Goal: Task Accomplishment & Management: Use online tool/utility

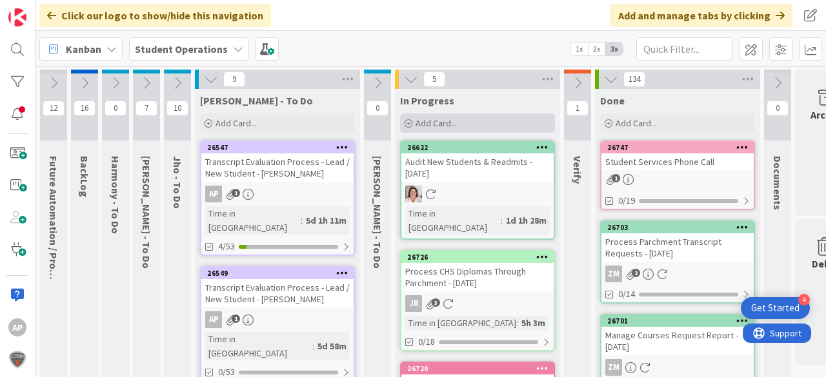
click at [439, 117] on span "Add Card..." at bounding box center [435, 123] width 41 height 12
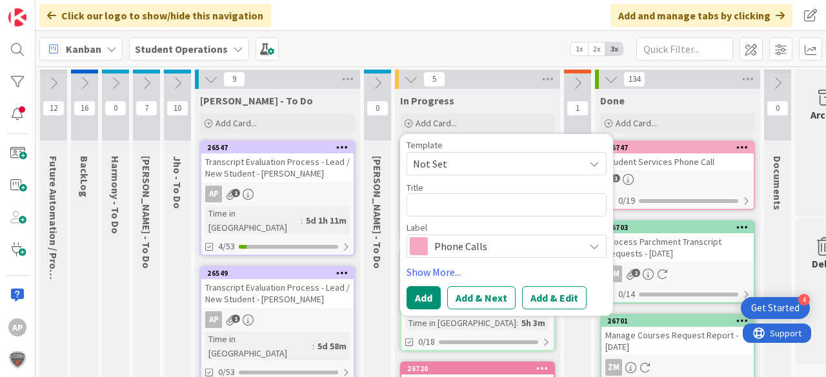
click at [495, 161] on span "Not Set" at bounding box center [493, 163] width 161 height 17
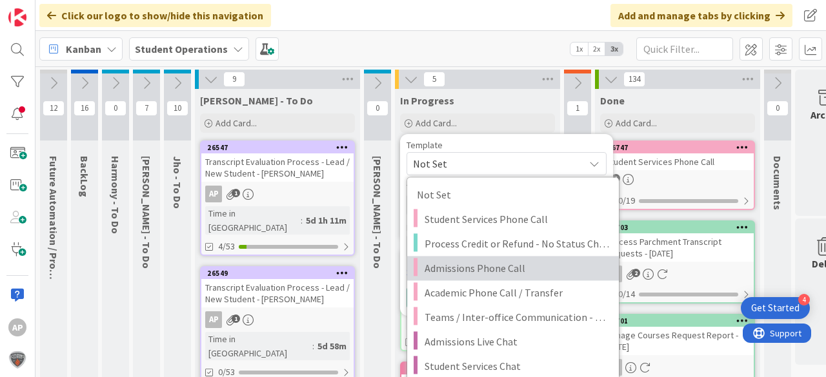
click at [530, 261] on span "Admissions Phone Call" at bounding box center [516, 268] width 184 height 17
type textarea "x"
type textarea "Admissions Phone Call"
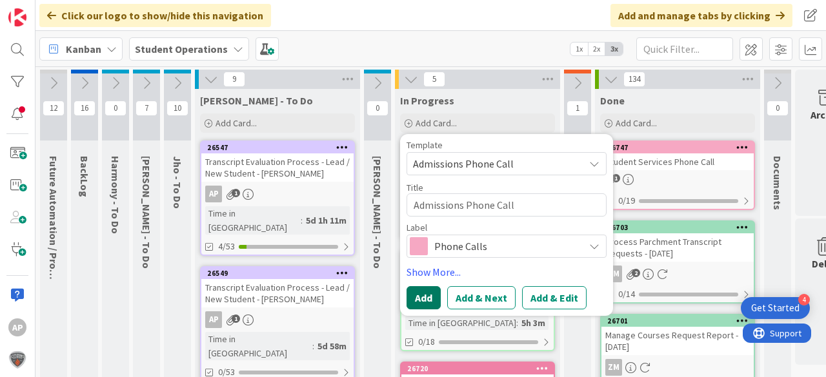
click at [424, 293] on button "Add" at bounding box center [423, 297] width 34 height 23
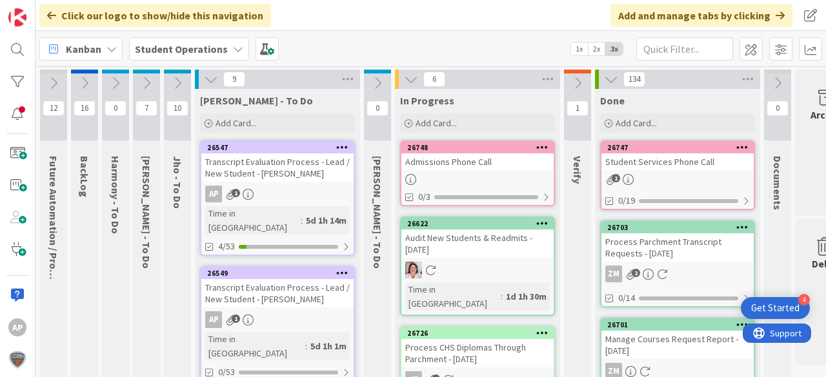
click at [516, 163] on div "Admissions Phone Call" at bounding box center [477, 162] width 152 height 17
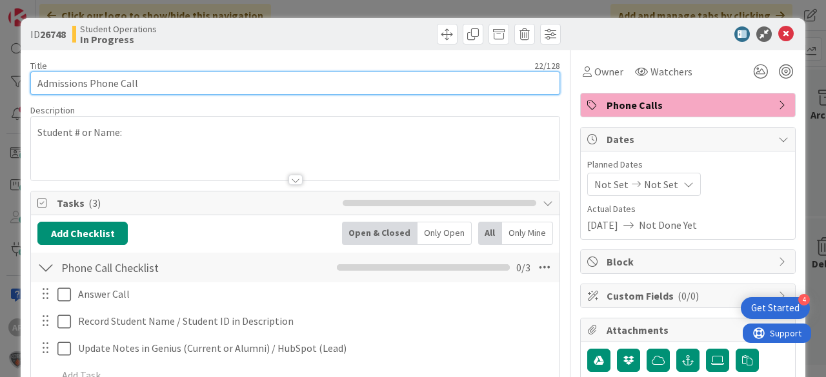
click at [252, 77] on input "Admissions Phone Call" at bounding box center [295, 83] width 530 height 23
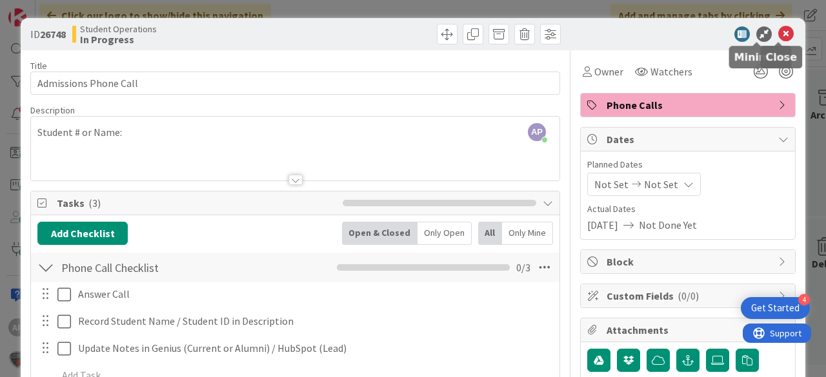
click at [785, 34] on icon at bounding box center [785, 33] width 15 height 15
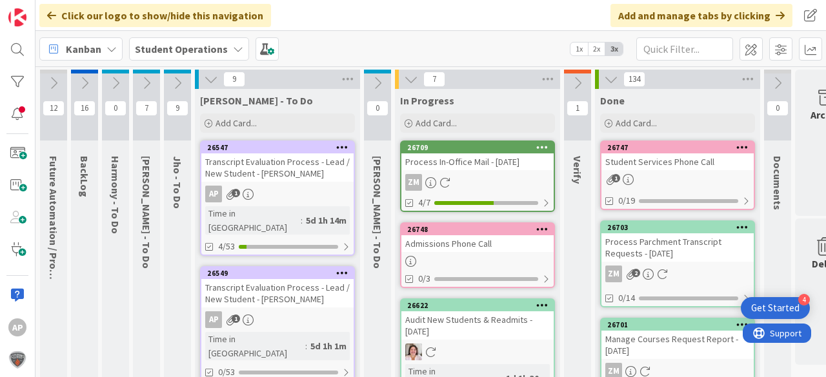
click at [455, 244] on div "Admissions Phone Call" at bounding box center [477, 243] width 152 height 17
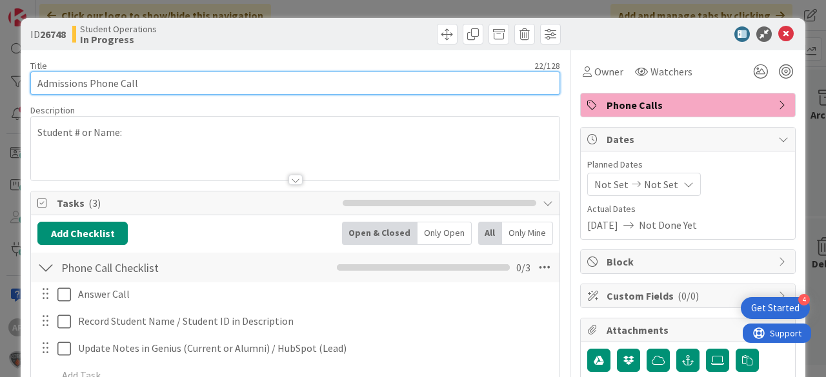
click at [210, 83] on input "Admissions Phone Call" at bounding box center [295, 83] width 530 height 23
click at [408, 81] on input "Admissions Phone Call -" at bounding box center [295, 83] width 530 height 23
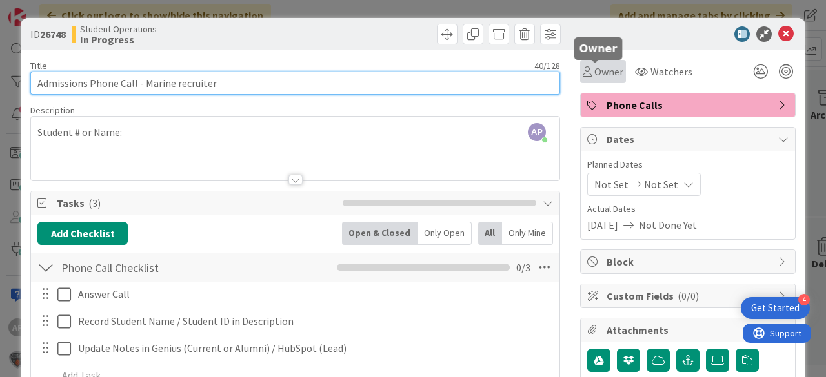
type input "Admissions Phone Call - Marine recruiter"
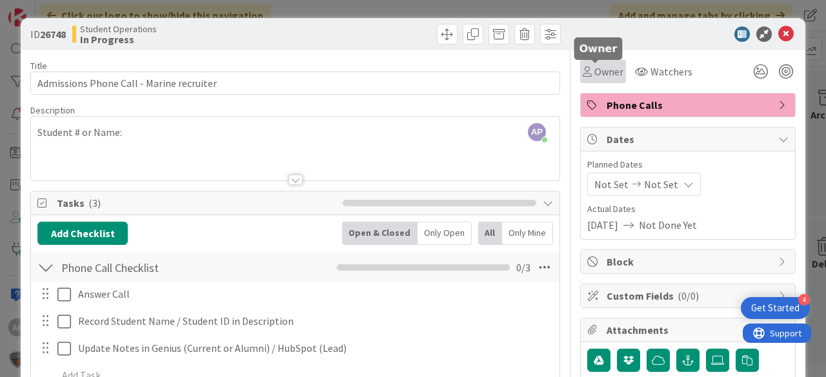
click at [606, 70] on span "Owner" at bounding box center [608, 71] width 29 height 15
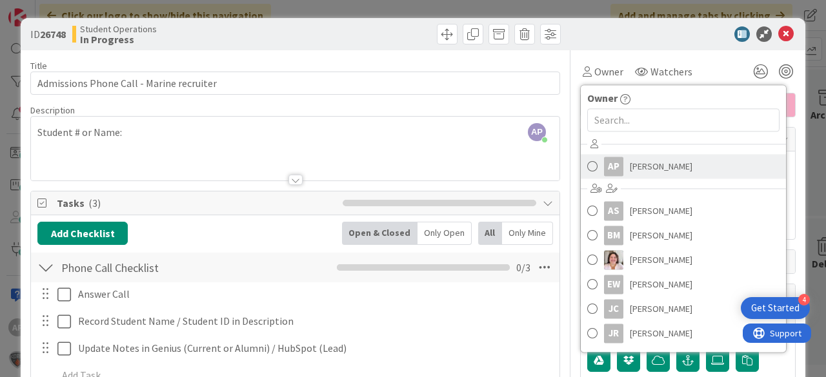
click at [644, 164] on span "[PERSON_NAME]" at bounding box center [661, 166] width 63 height 19
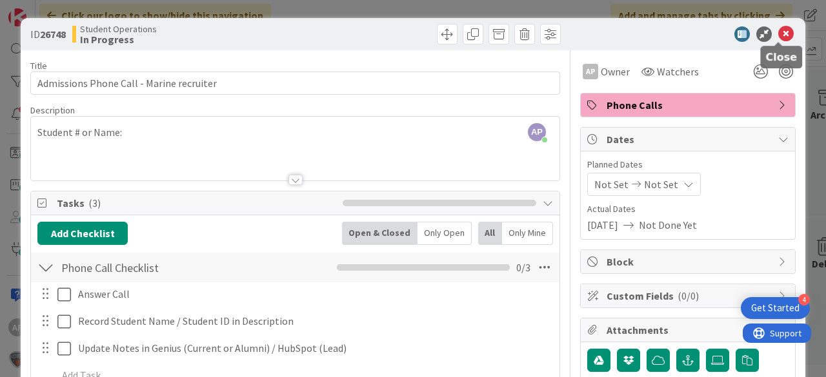
click at [778, 37] on icon at bounding box center [785, 33] width 15 height 15
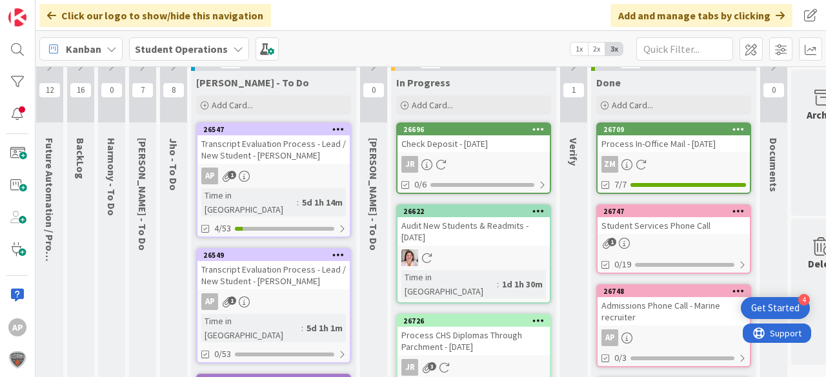
scroll to position [0, 4]
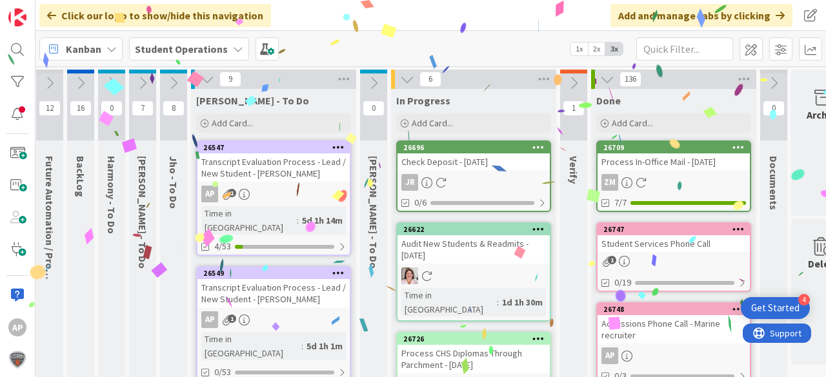
click at [440, 120] on span "Add Card..." at bounding box center [432, 123] width 41 height 12
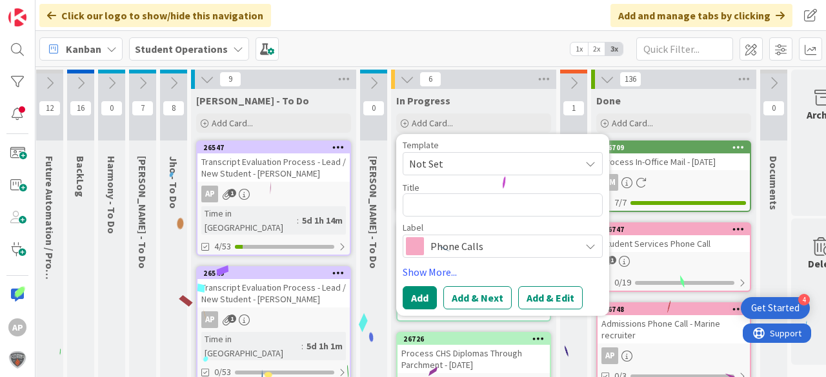
click at [470, 163] on span "Not Set" at bounding box center [489, 163] width 161 height 17
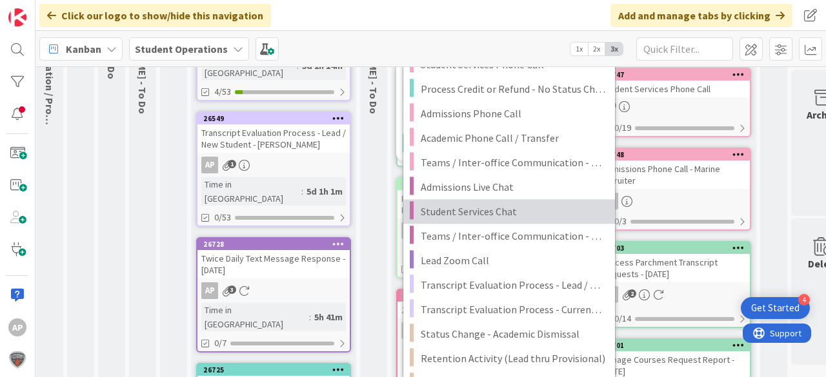
scroll to position [206, 4]
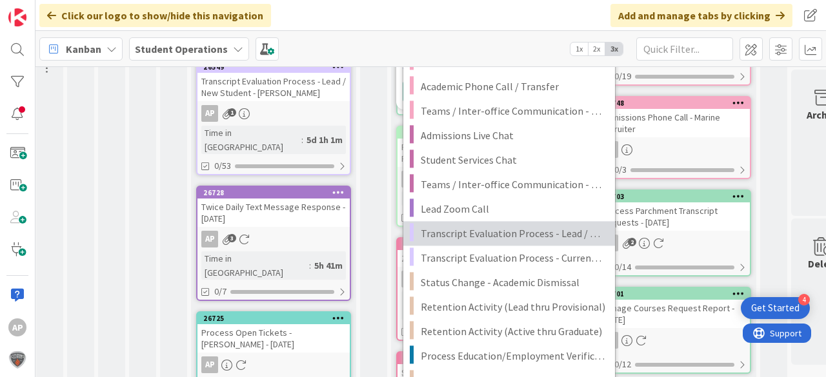
click at [568, 229] on span "Transcript Evaluation Process - Lead / New Student" at bounding box center [513, 233] width 184 height 17
type textarea "x"
type textarea "Transcript Evaluation Process - Lead / New Student"
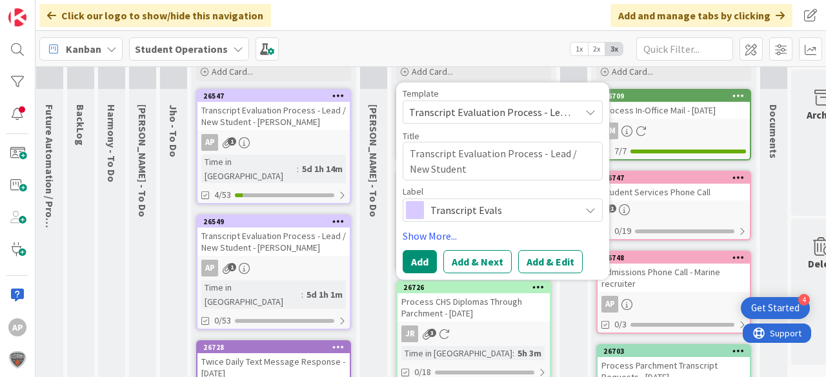
scroll to position [0, 4]
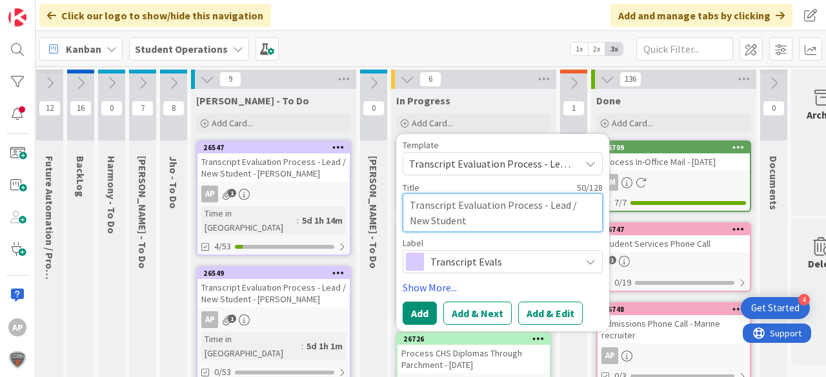
click at [488, 224] on textarea "Transcript Evaluation Process - Lead / New Student" at bounding box center [503, 213] width 200 height 39
type textarea "x"
type textarea "Transcript Evaluation Process - Lead / New Student"
type textarea "x"
type textarea "Transcript Evaluation Process - Lead / New Student -"
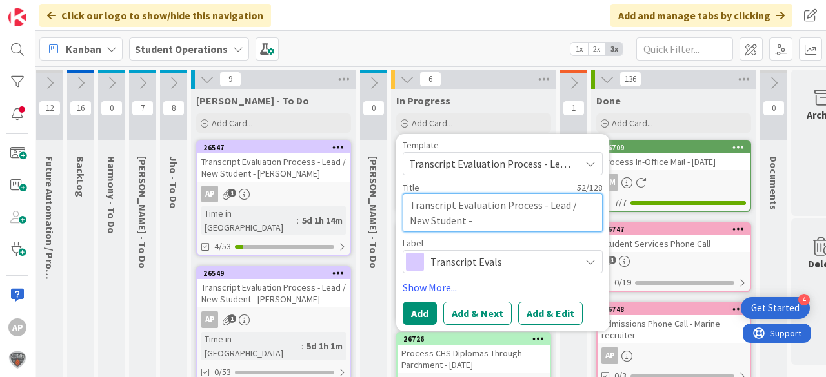
type textarea "x"
type textarea "Transcript Evaluation Process - Lead / New Student -"
type textarea "x"
type textarea "Transcript Evaluation Process - Lead / New Student - L"
type textarea "x"
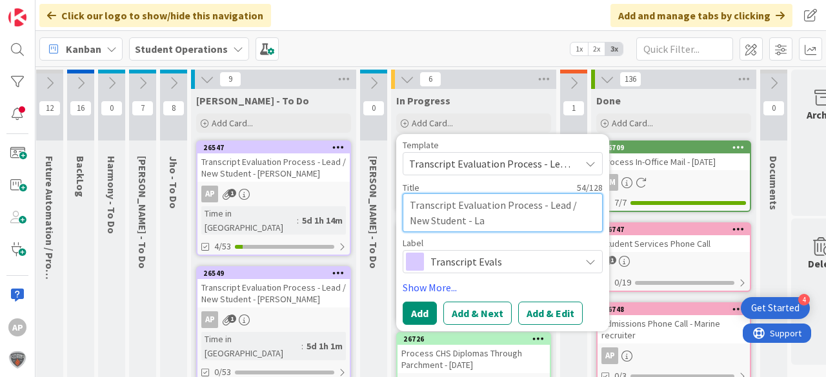
type textarea "Transcript Evaluation Process - Lead / New Student - [PERSON_NAME]"
type textarea "x"
type textarea "Transcript Evaluation Process - Lead / New Student - Land"
type textarea "x"
type textarea "Transcript Evaluation Process - Lead / New Student - [PERSON_NAME]"
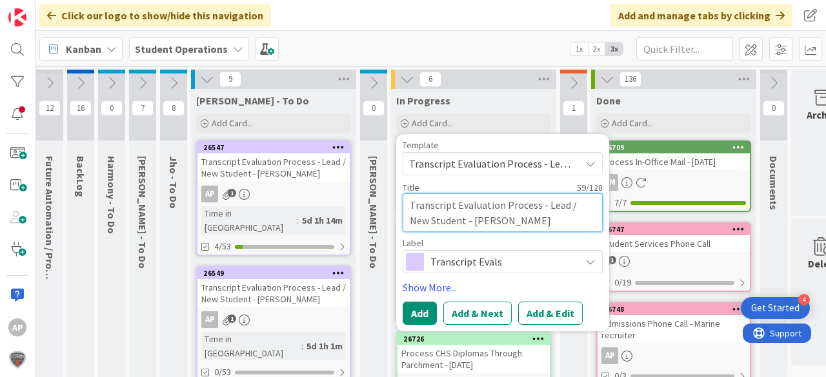
type textarea "x"
type textarea "Transcript Evaluation Process - Lead / New Student - [PERSON_NAME]"
type textarea "x"
type textarea "Transcript Evaluation Process - Lead / New Student - [PERSON_NAME]"
type textarea "x"
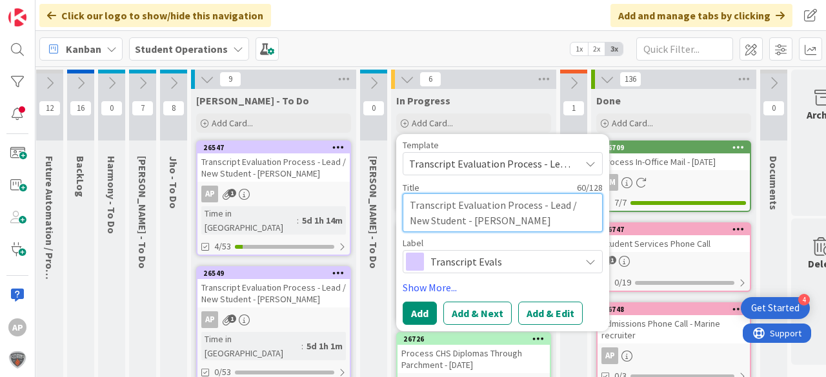
type textarea "Transcript Evaluation Process - Lead / New Student - [PERSON_NAME]"
type textarea "x"
type textarea "Transcript Evaluation Process - Lead / New Student - [PERSON_NAME]"
type textarea "x"
type textarea "Transcript Evaluation Process - Lead / New Student - [PERSON_NAME]"
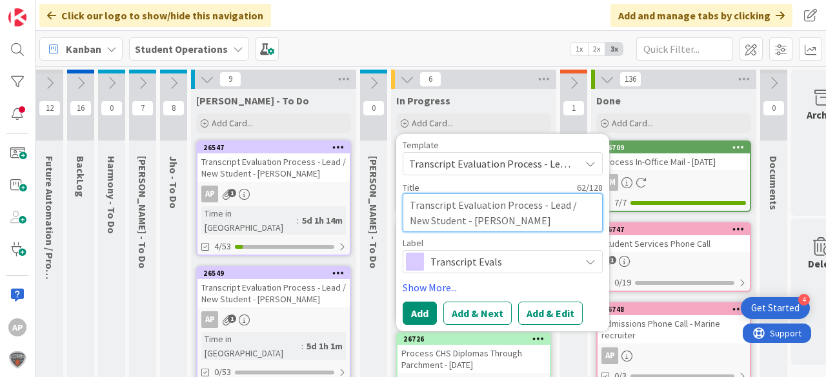
type textarea "x"
type textarea "Transcript Evaluation Process - Lead / New Student - [PERSON_NAME]"
type textarea "x"
type textarea "Transcript Evaluation Process - Lead / New Student - [PERSON_NAME]"
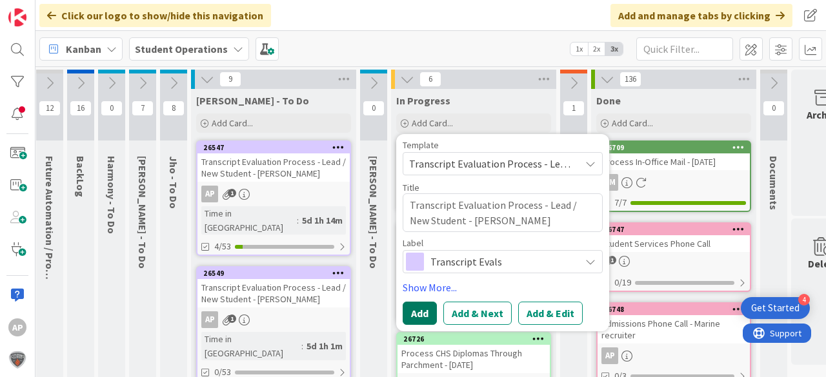
click at [421, 311] on button "Add" at bounding box center [420, 313] width 34 height 23
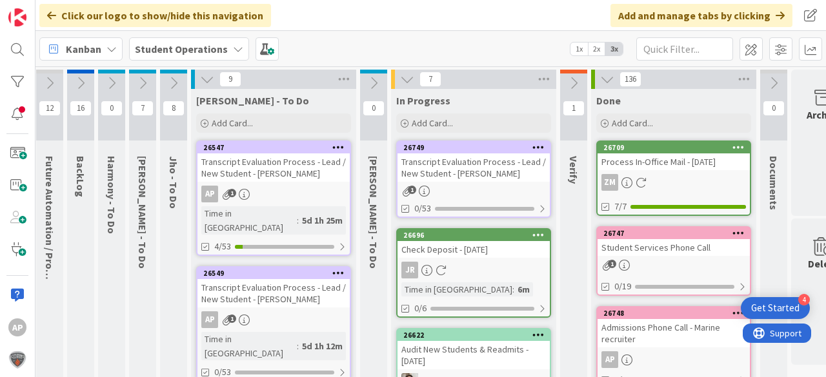
click at [472, 163] on div "Transcript Evaluation Process - Lead / New Student - [PERSON_NAME]" at bounding box center [473, 168] width 152 height 28
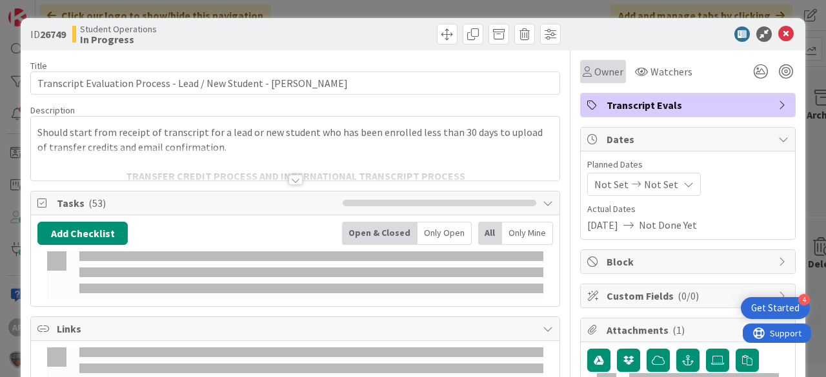
click at [594, 65] on span "Owner" at bounding box center [608, 71] width 29 height 15
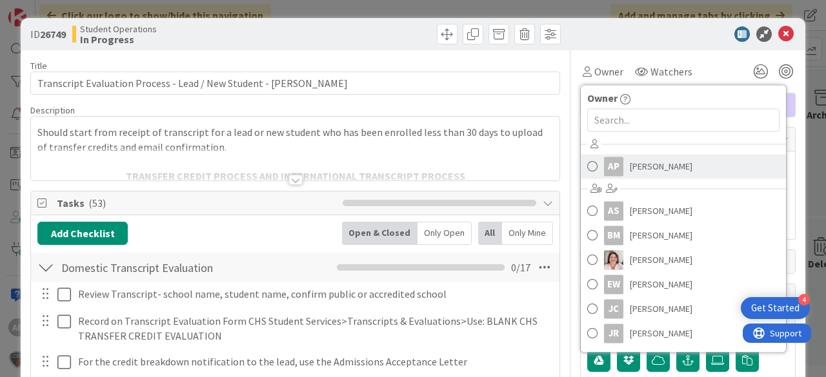
click at [636, 170] on span "[PERSON_NAME]" at bounding box center [661, 166] width 63 height 19
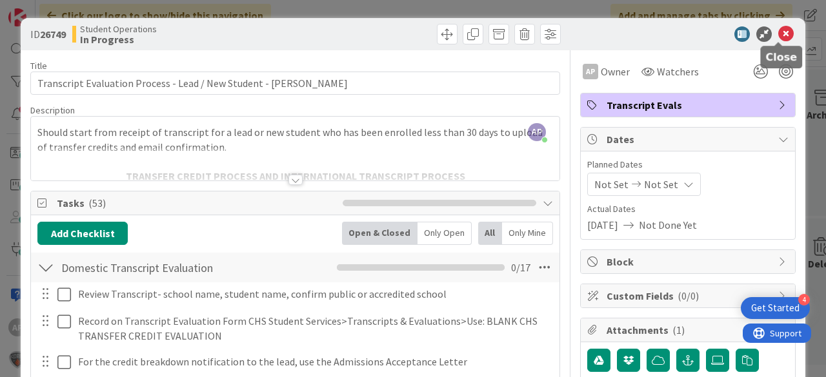
click at [781, 34] on icon at bounding box center [785, 33] width 15 height 15
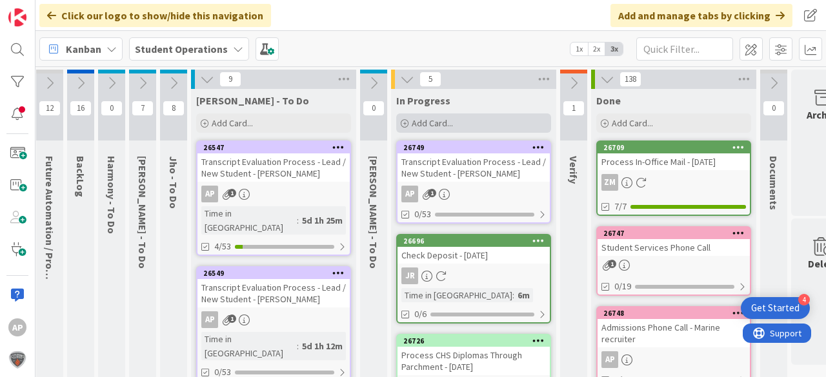
click at [426, 122] on span "Add Card..." at bounding box center [432, 123] width 41 height 12
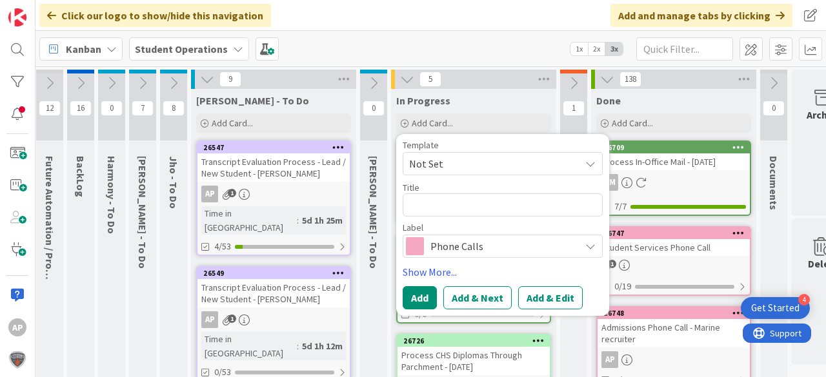
click at [461, 160] on span "Not Set" at bounding box center [489, 163] width 161 height 17
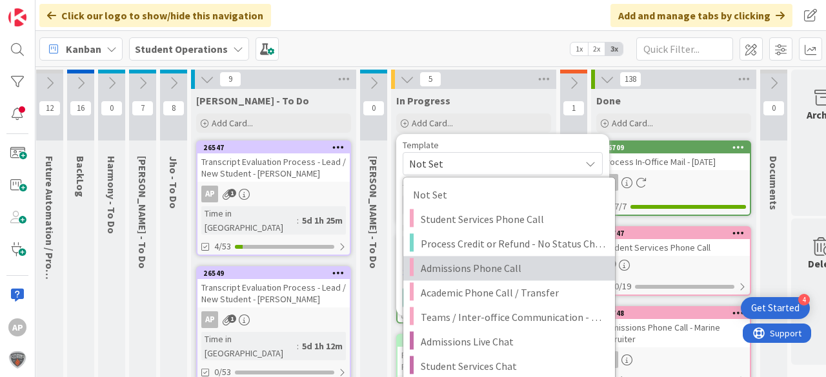
click at [537, 268] on span "Admissions Phone Call" at bounding box center [513, 268] width 184 height 17
type textarea "x"
type textarea "Admissions Phone Call"
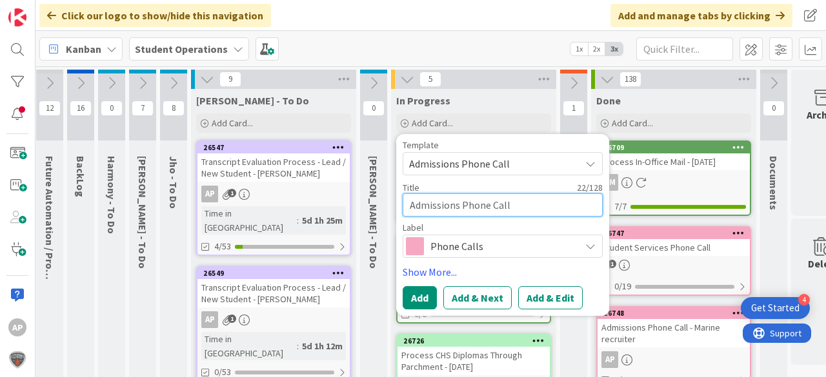
click at [534, 199] on textarea "Admissions Phone Call" at bounding box center [503, 205] width 200 height 23
type textarea "x"
type textarea "Admissions Phone Call -"
type textarea "x"
type textarea "Admissions Phone Call -"
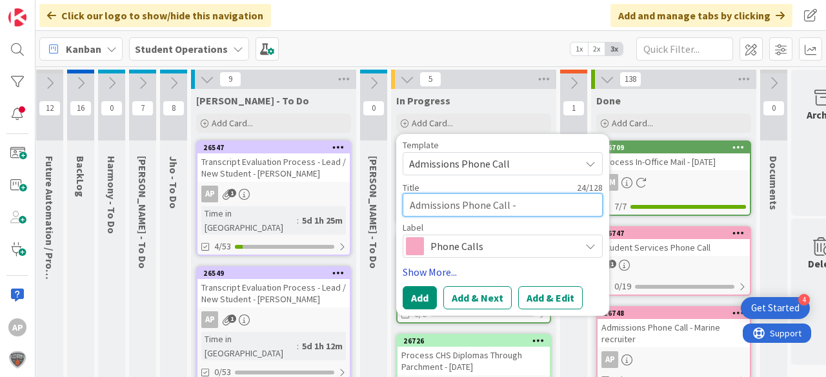
type textarea "x"
type textarea "Admissions Phone Call - L"
type textarea "x"
type textarea "Admissions Phone Call - Li"
type textarea "x"
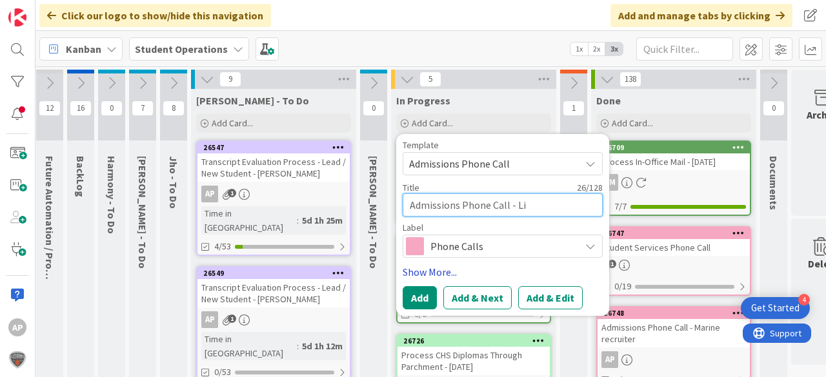
type textarea "Admissions Phone Call - Lis"
type textarea "x"
type textarea "Admissions Phone Call - [PERSON_NAME]"
type textarea "x"
type textarea "Admissions Phone Call - [PERSON_NAME]"
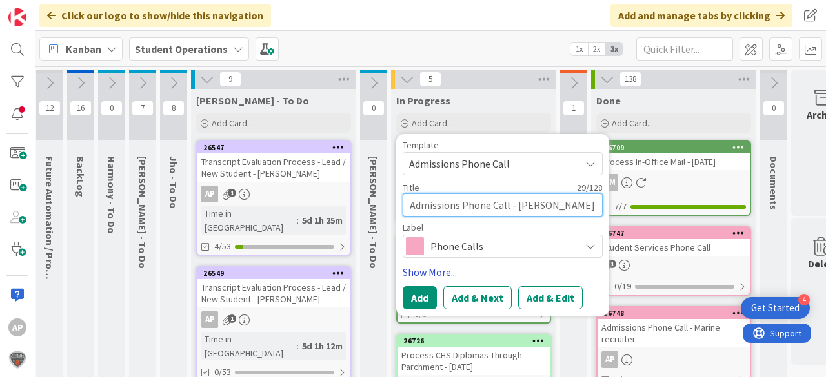
type textarea "x"
type textarea "Admissions Phone Call - [PERSON_NAME]"
type textarea "x"
type textarea "Admissions Phone Call - [PERSON_NAME]"
type textarea "x"
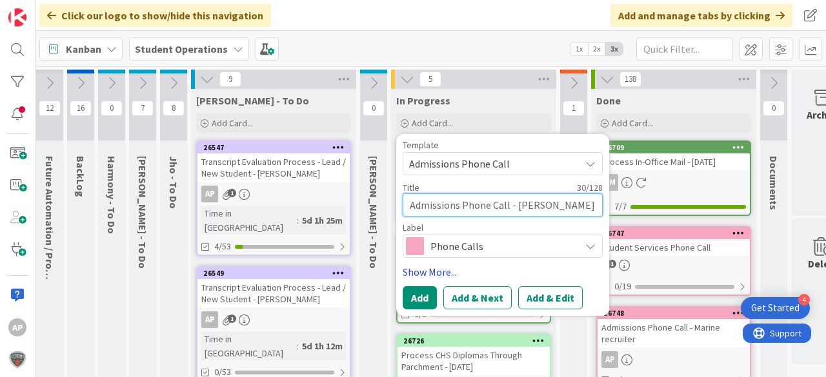
type textarea "Admissions Phone Call - [PERSON_NAME]"
type textarea "x"
type textarea "Admissions Phone Call - [PERSON_NAME]"
type textarea "x"
type textarea "Admissions Phone Call - [PERSON_NAME]"
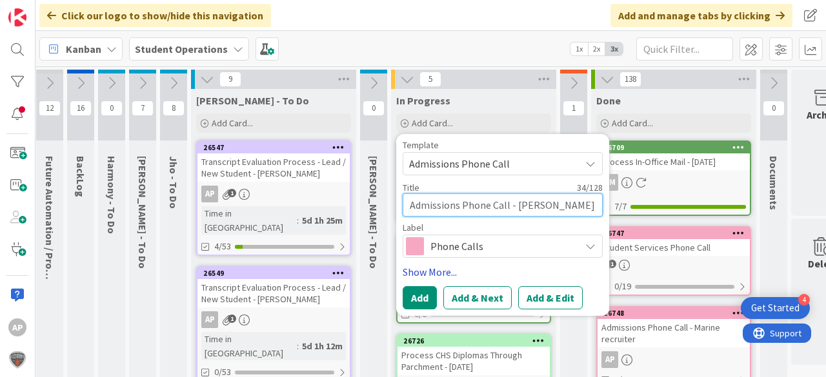
type textarea "x"
type textarea "Admissions Phone Call - [PERSON_NAME]"
type textarea "x"
type textarea "Admissions Phone Call - [PERSON_NAME]"
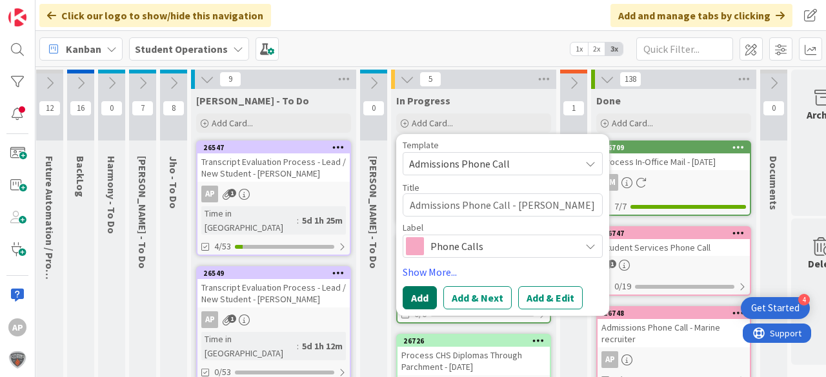
click at [432, 295] on button "Add" at bounding box center [420, 297] width 34 height 23
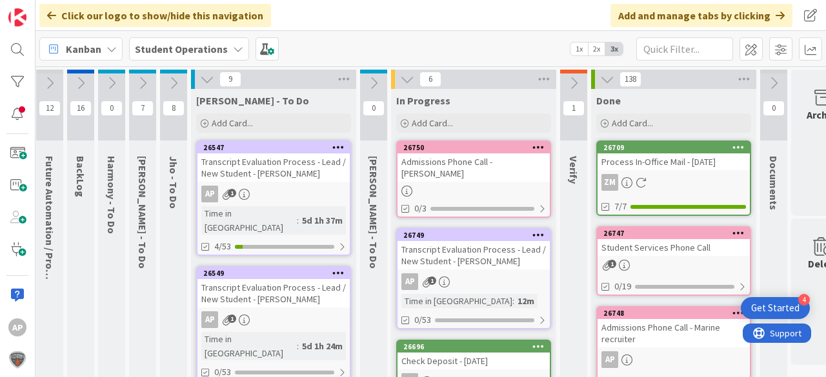
click at [486, 186] on div at bounding box center [473, 191] width 152 height 11
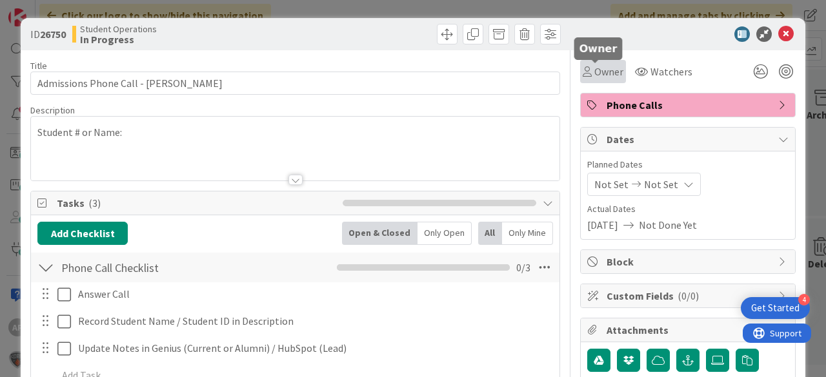
click at [610, 70] on span "Owner" at bounding box center [608, 71] width 29 height 15
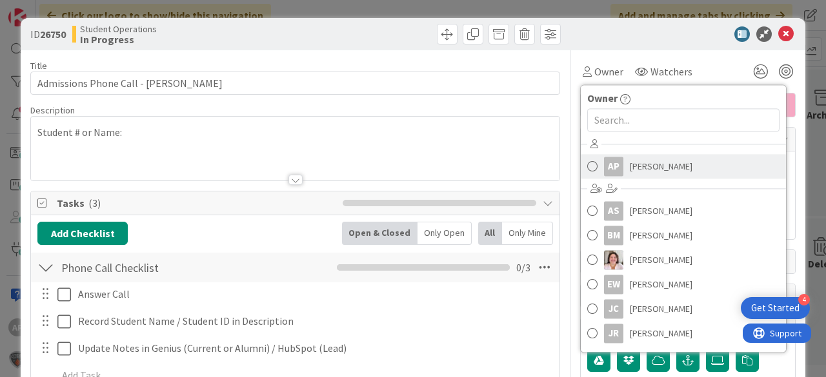
click at [648, 157] on span "[PERSON_NAME]" at bounding box center [661, 166] width 63 height 19
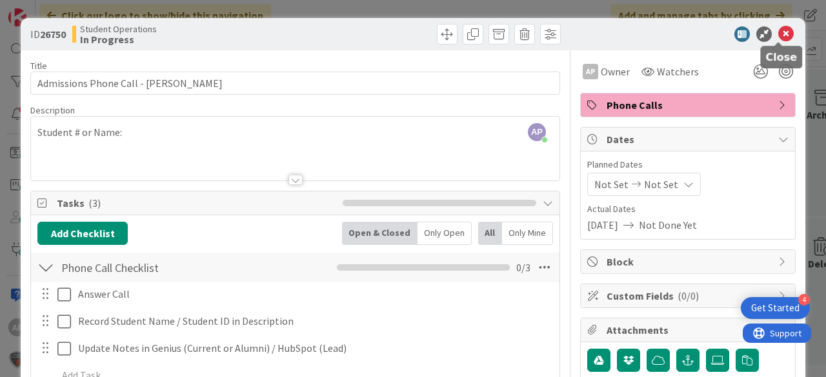
click at [778, 32] on icon at bounding box center [785, 33] width 15 height 15
